Goal: Task Accomplishment & Management: Manage account settings

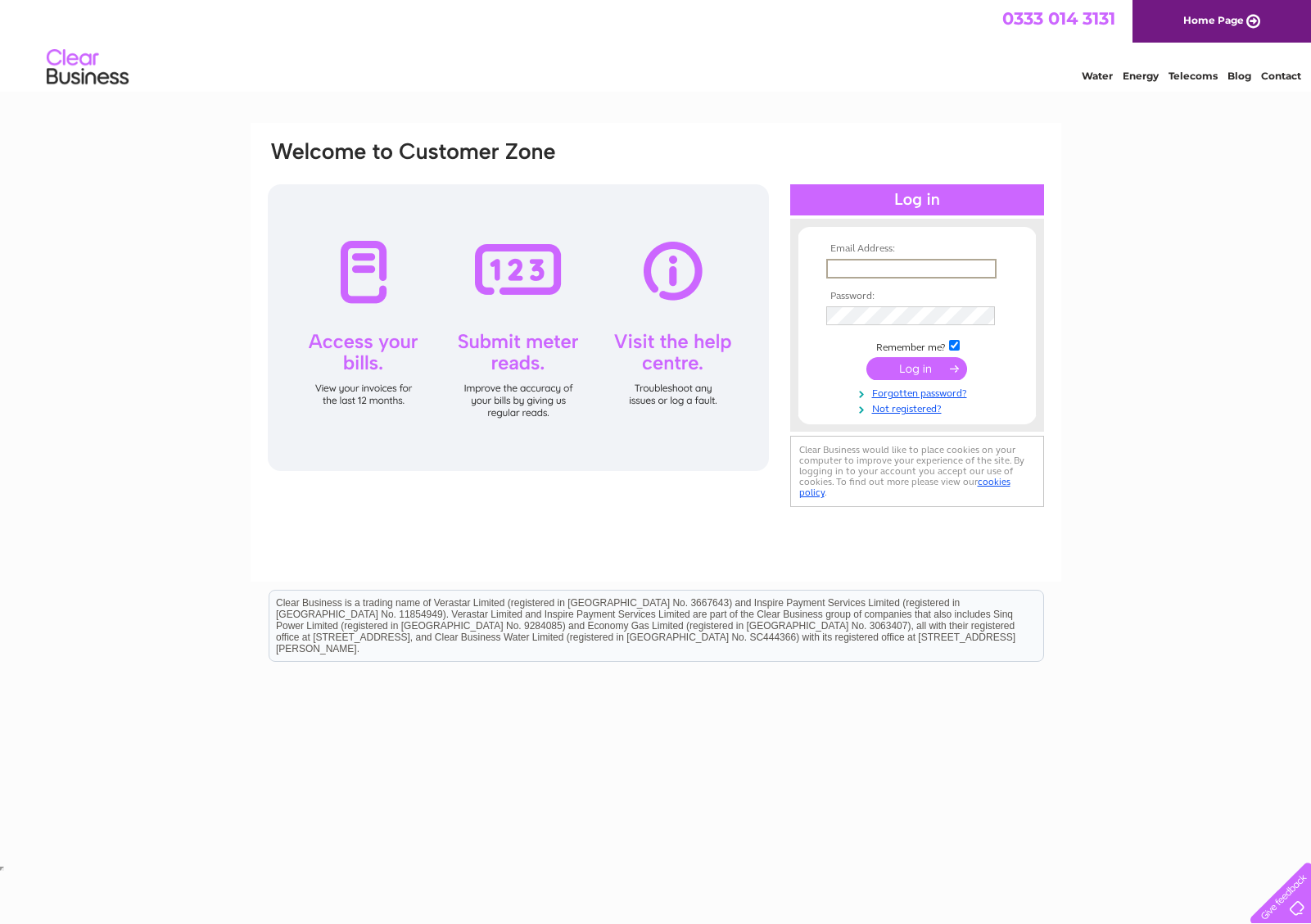
type input "accounts@hypostyle.co.uk"
click at [903, 369] on input "submit" at bounding box center [916, 368] width 100 height 23
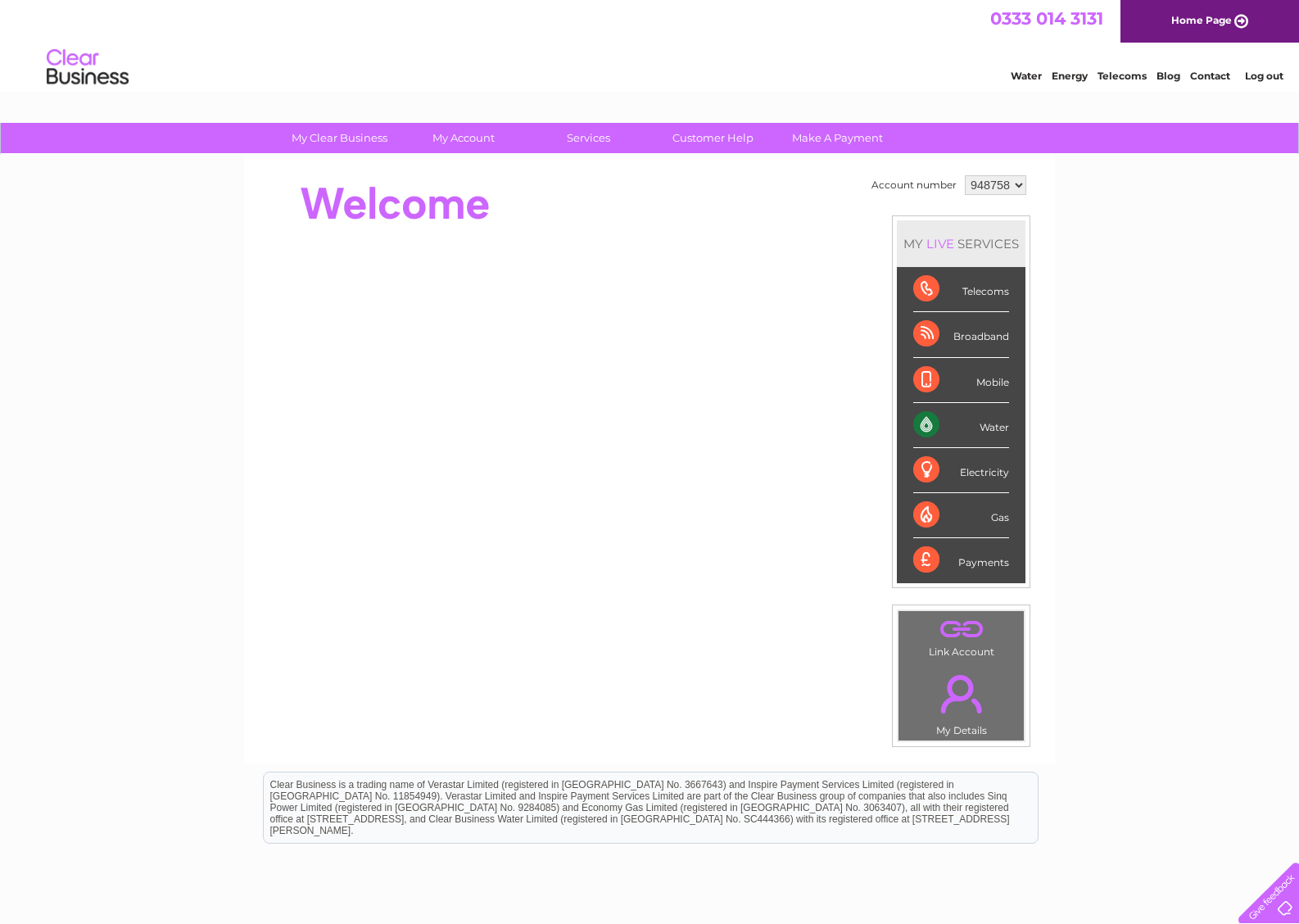
click at [944, 429] on div "Water" at bounding box center [961, 425] width 95 height 45
click at [1009, 424] on div "Water" at bounding box center [961, 425] width 95 height 45
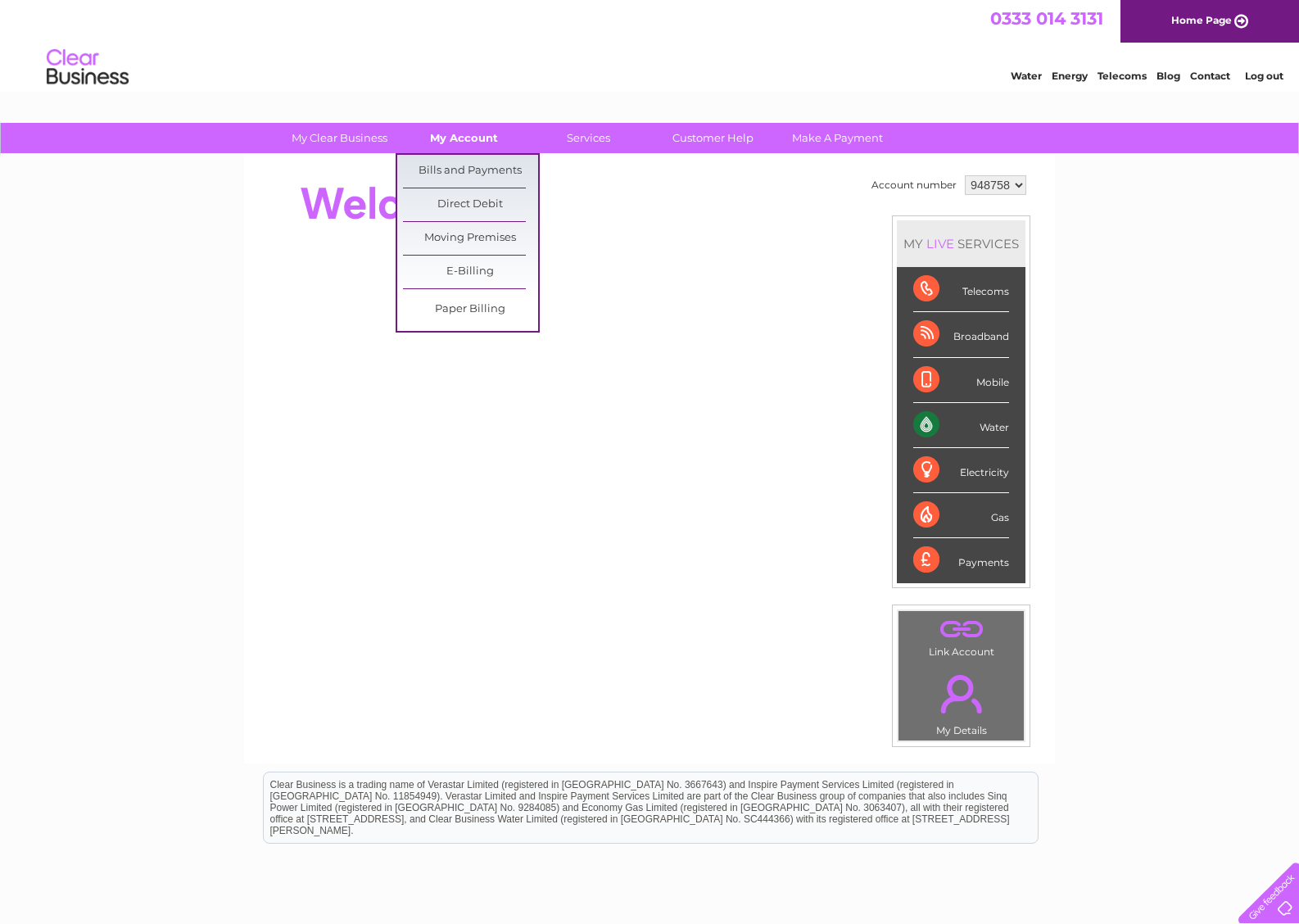
click at [466, 134] on link "My Account" at bounding box center [464, 137] width 135 height 30
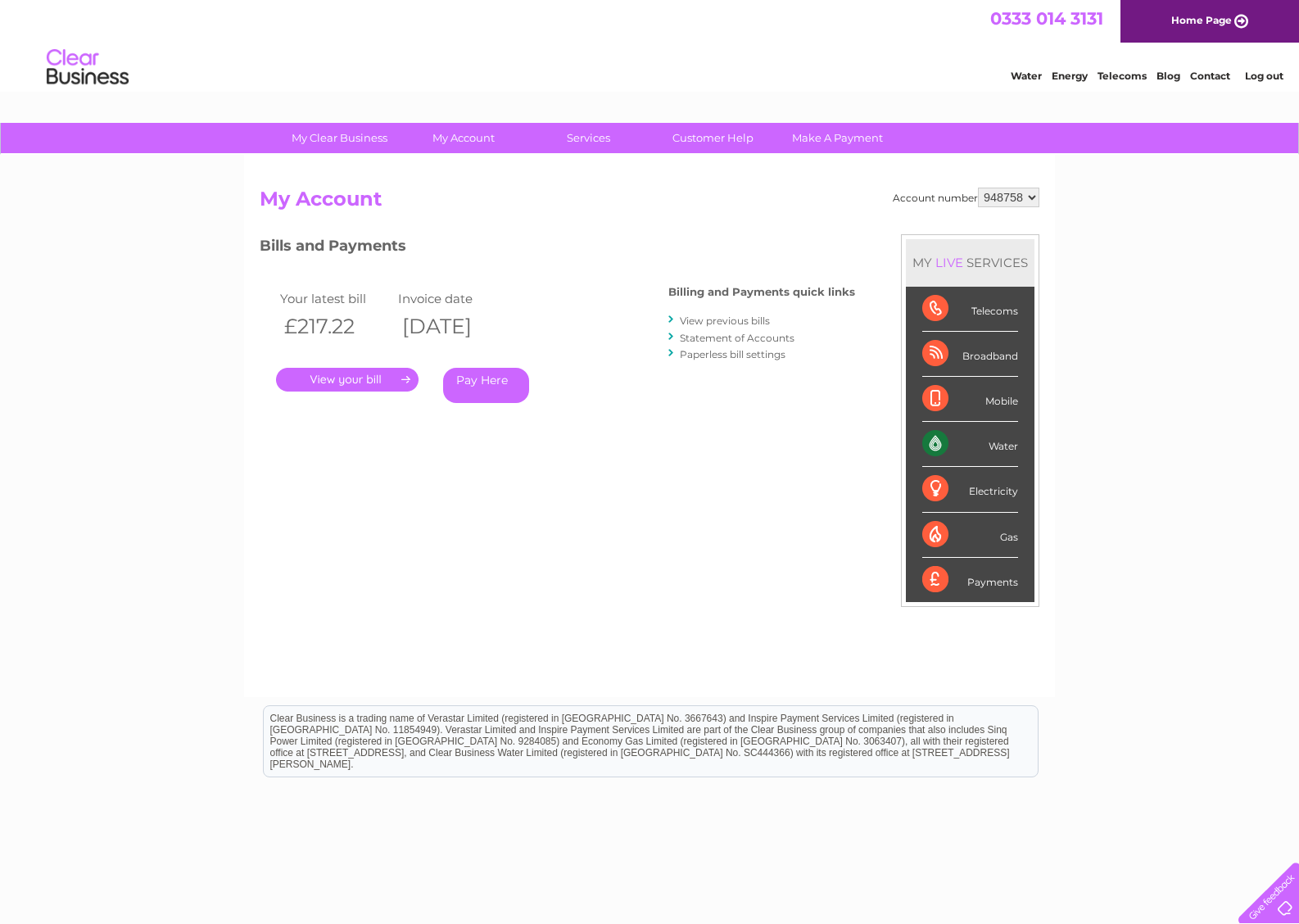
click at [354, 379] on link "." at bounding box center [346, 380] width 142 height 24
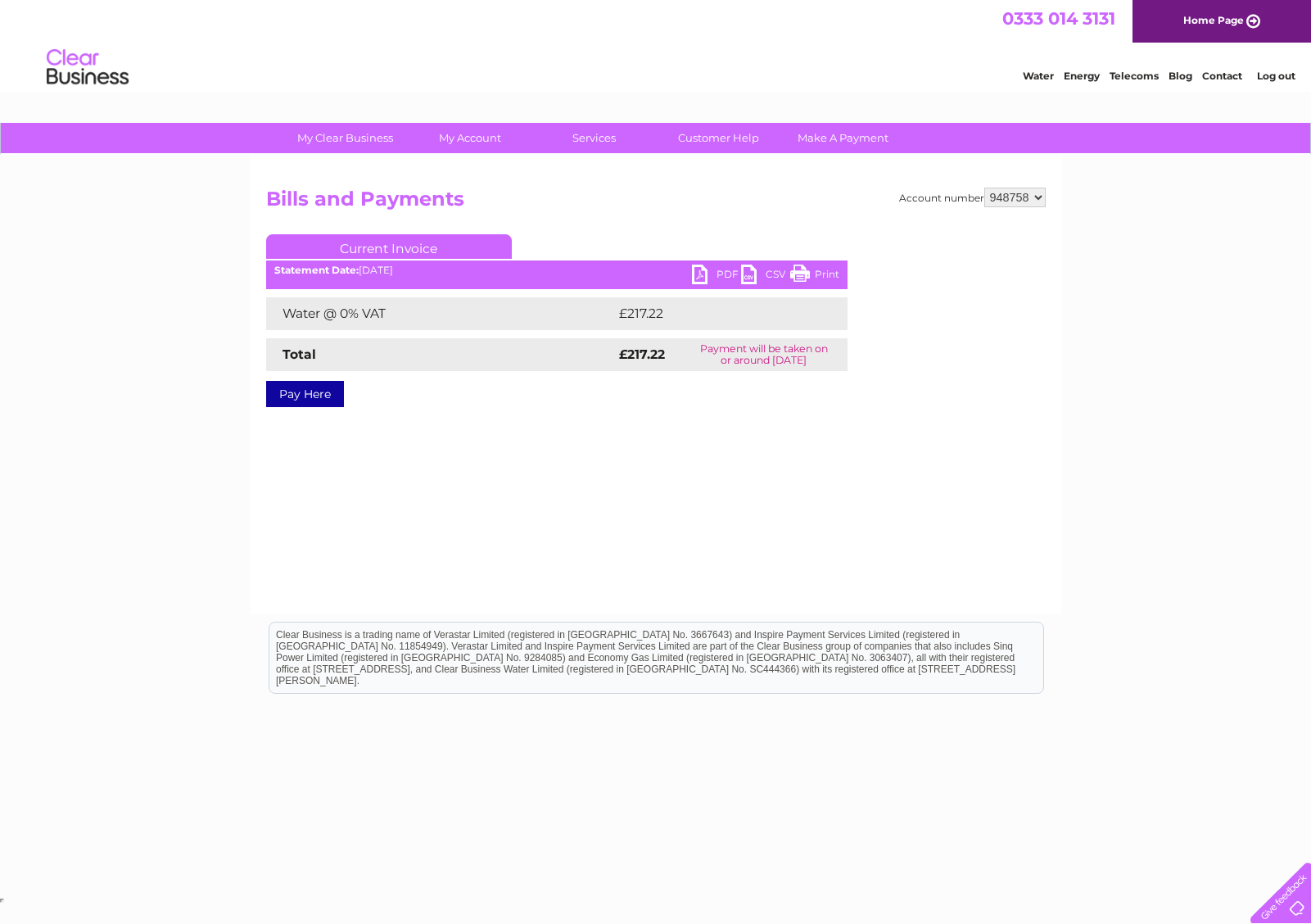
click at [701, 275] on link "PDF" at bounding box center [716, 277] width 49 height 24
